Goal: Book appointment/travel/reservation

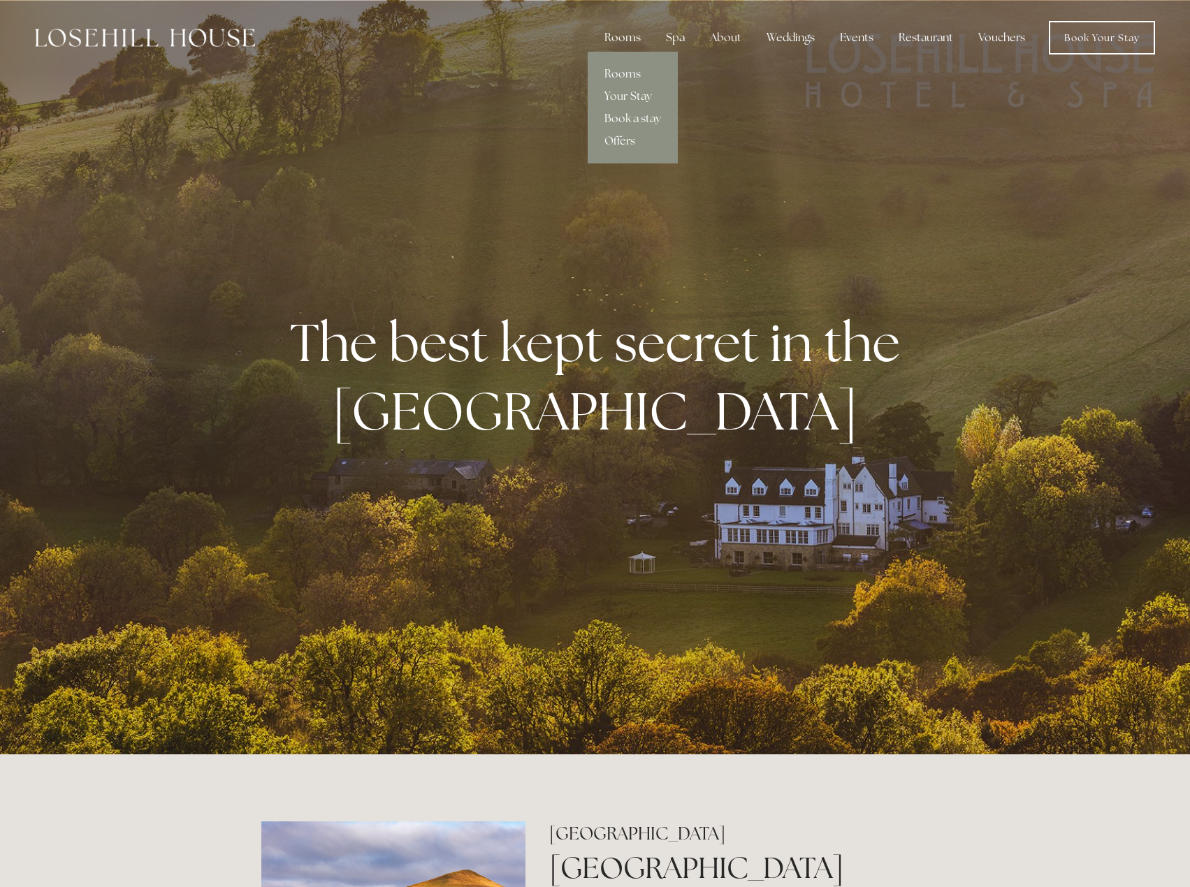
click at [621, 136] on link "Offers" at bounding box center [633, 141] width 90 height 22
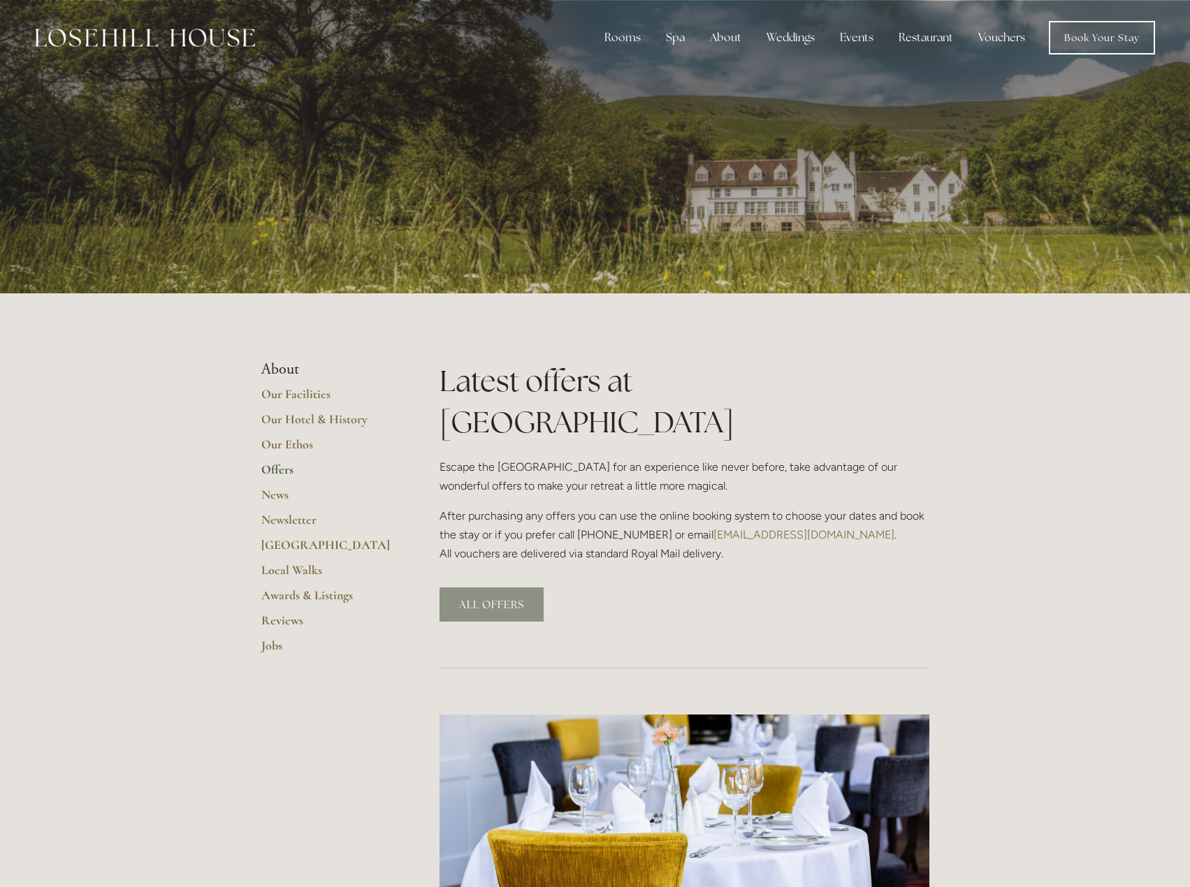
click at [514, 588] on link "ALL OFFERS" at bounding box center [492, 605] width 104 height 34
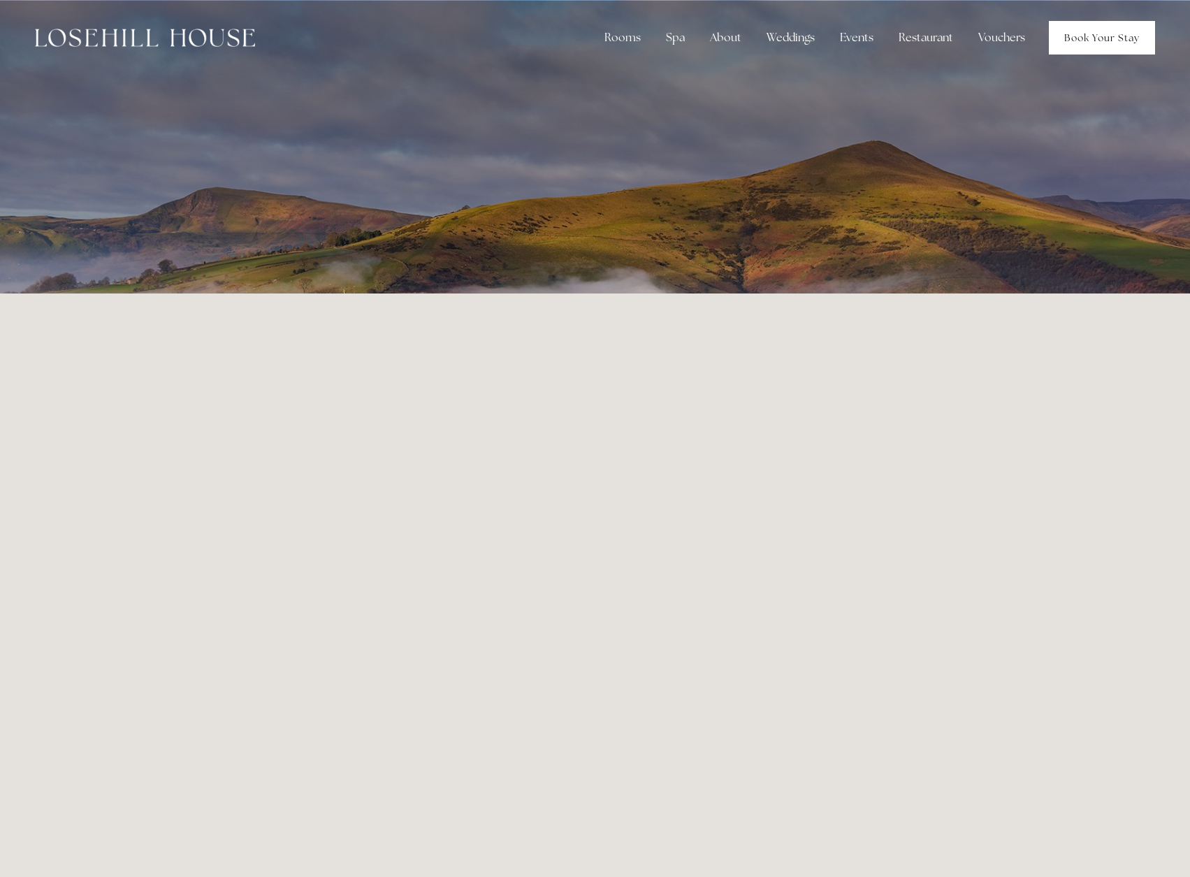
click at [1093, 41] on link "Book Your Stay" at bounding box center [1102, 38] width 106 height 34
